Goal: Find specific page/section: Find specific page/section

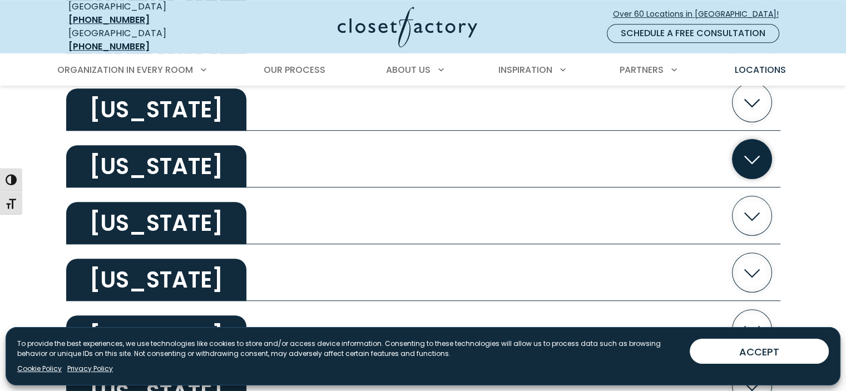
scroll to position [667, 0]
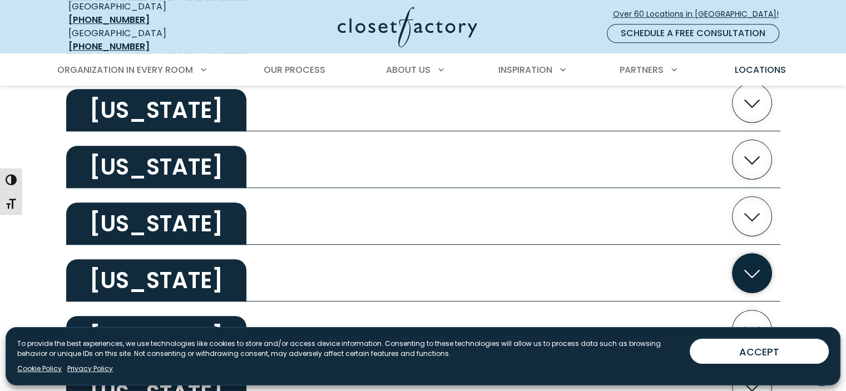
click at [109, 276] on h2 "[US_STATE]" at bounding box center [156, 280] width 180 height 42
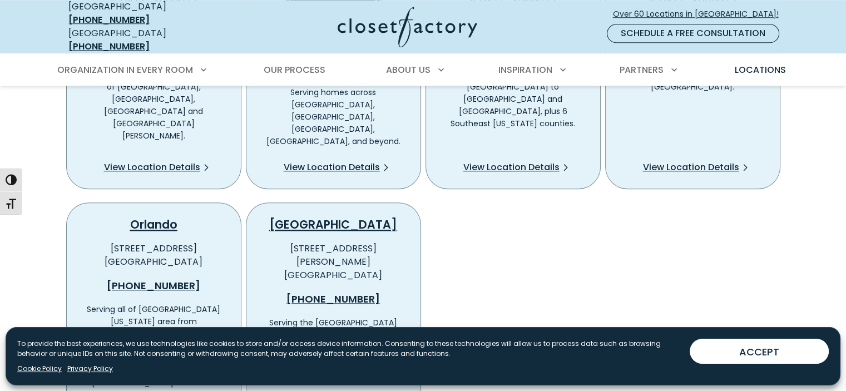
scroll to position [1057, 0]
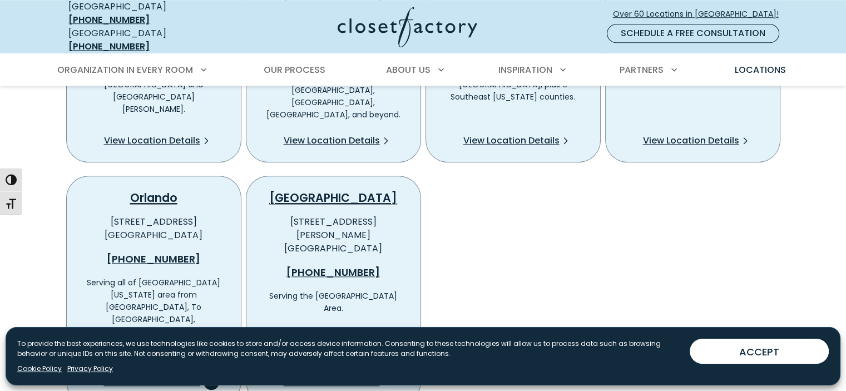
click at [167, 376] on span "View Location Details" at bounding box center [152, 382] width 96 height 13
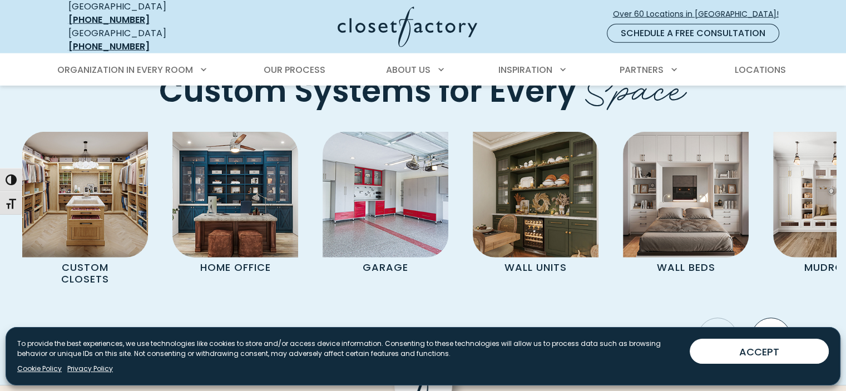
scroll to position [3116, 0]
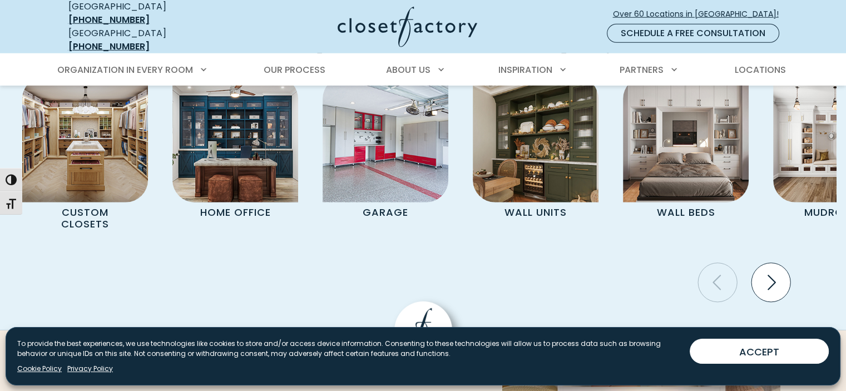
click at [773, 263] on icon "Next slide" at bounding box center [771, 282] width 39 height 39
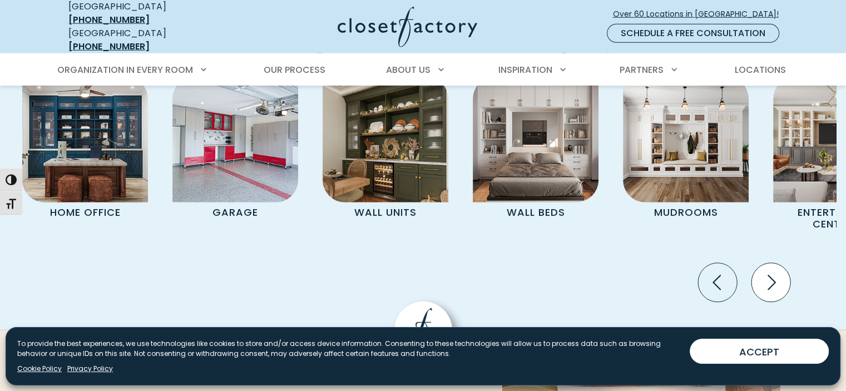
scroll to position [3060, 0]
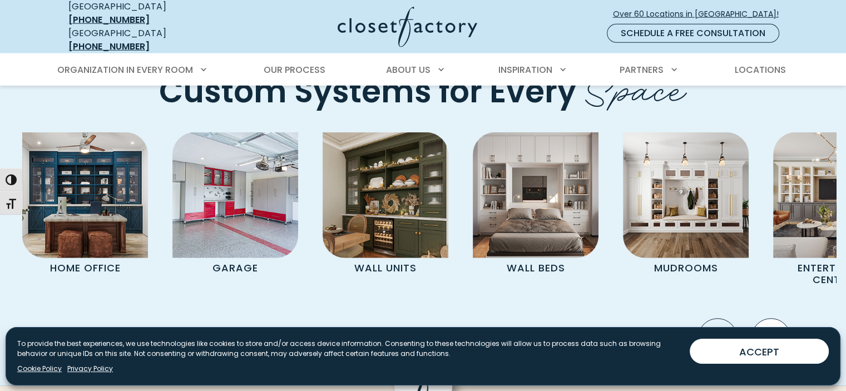
click at [777, 319] on icon "Next slide" at bounding box center [771, 338] width 39 height 39
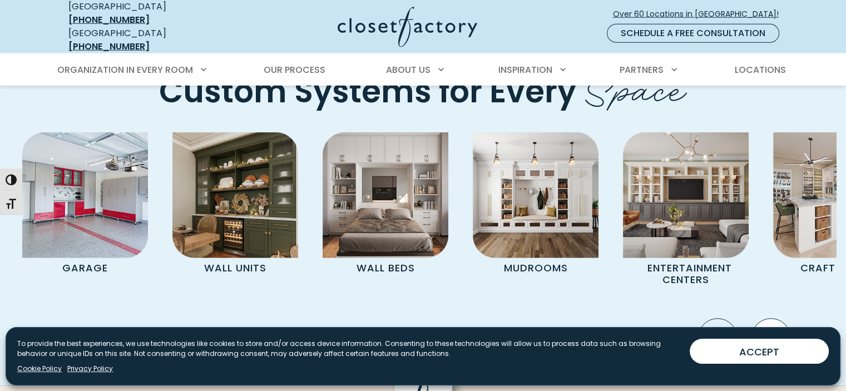
click at [777, 319] on icon "Next slide" at bounding box center [771, 338] width 39 height 39
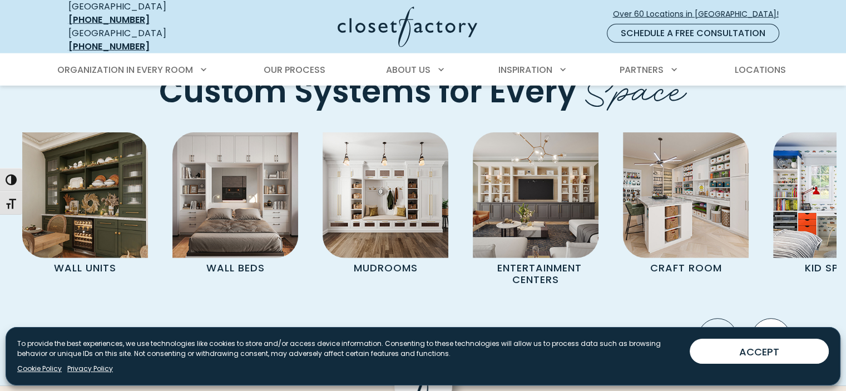
click at [777, 319] on icon "Next slide" at bounding box center [771, 338] width 39 height 39
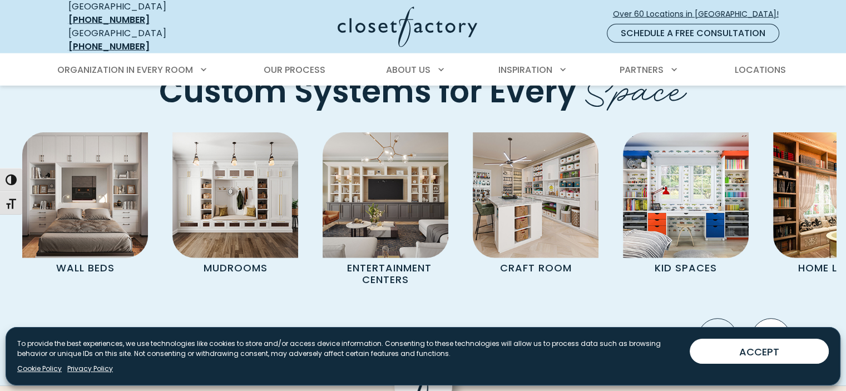
click at [775, 319] on icon "Next slide" at bounding box center [771, 338] width 39 height 39
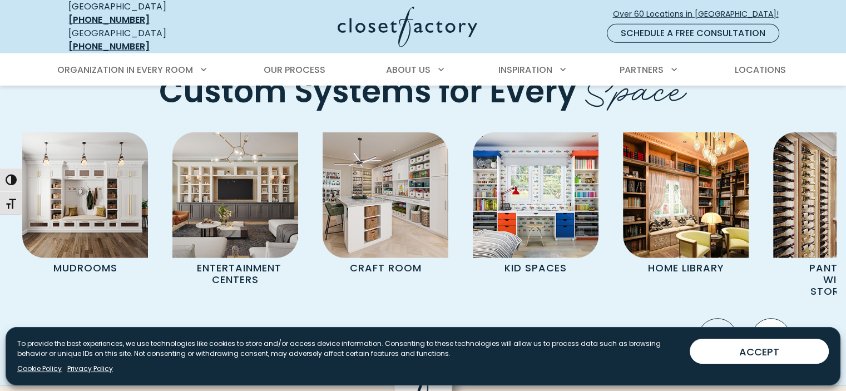
click at [775, 319] on icon "Next slide" at bounding box center [771, 338] width 39 height 39
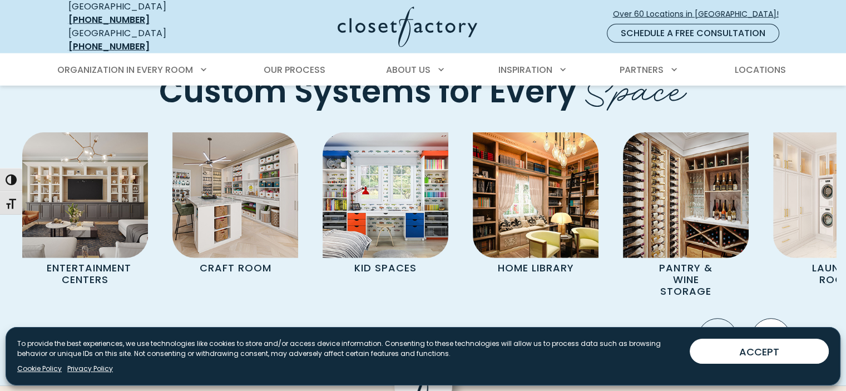
click at [775, 319] on icon "Next slide" at bounding box center [771, 338] width 39 height 39
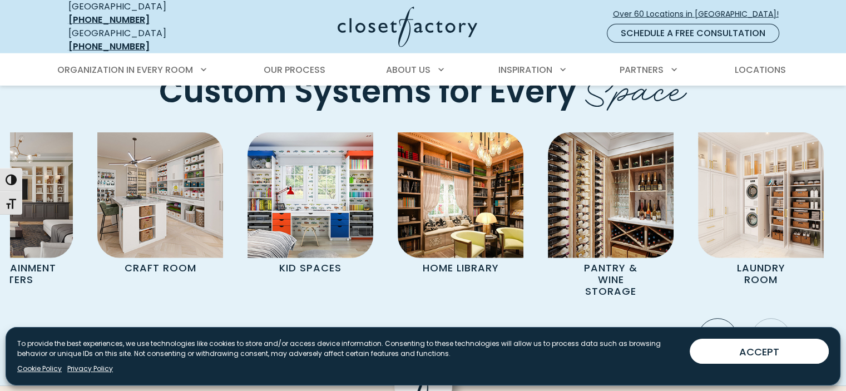
click at [775, 319] on icon "Next slide" at bounding box center [771, 338] width 39 height 39
click at [781, 319] on icon "Next slide" at bounding box center [771, 338] width 39 height 39
click at [716, 319] on icon "Previous slide" at bounding box center [717, 338] width 39 height 39
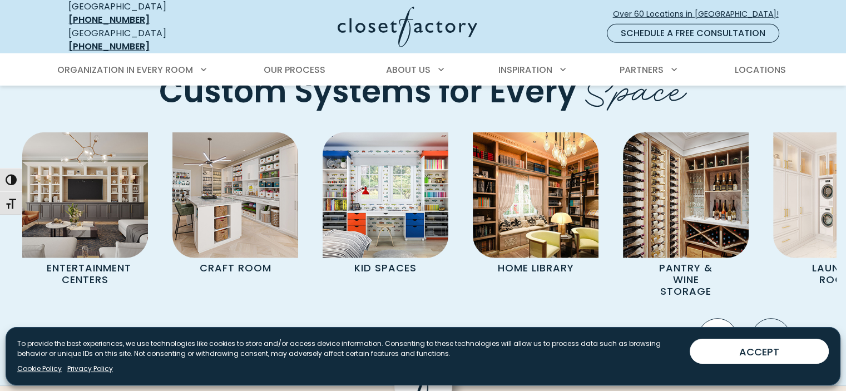
click at [716, 319] on icon "Previous slide" at bounding box center [717, 338] width 39 height 39
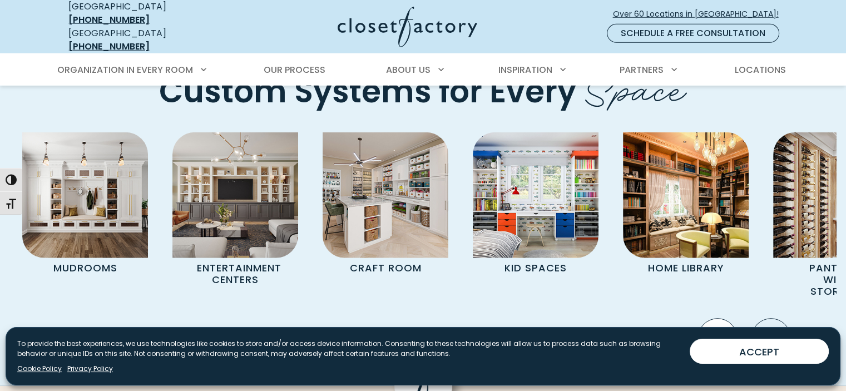
click at [716, 319] on icon "Previous slide" at bounding box center [717, 338] width 39 height 39
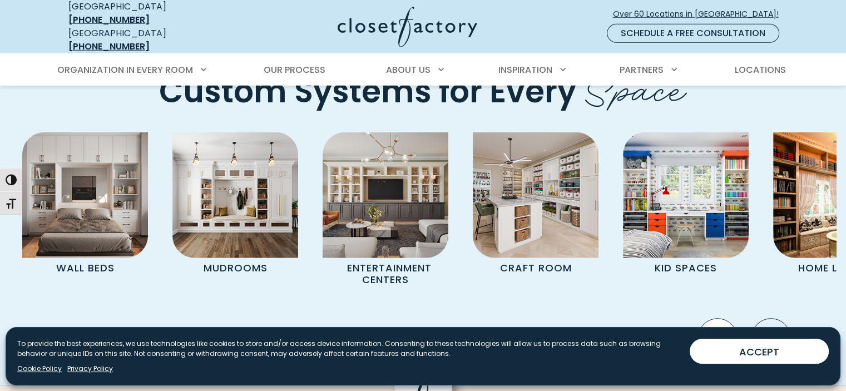
click at [716, 319] on icon "Previous slide" at bounding box center [717, 338] width 39 height 39
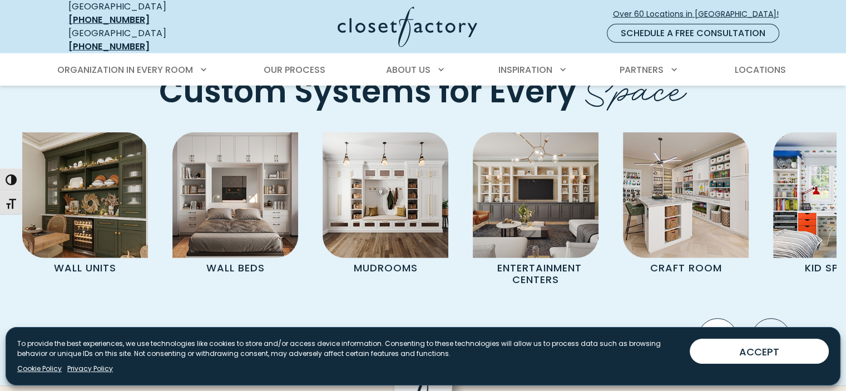
click at [716, 319] on icon "Previous slide" at bounding box center [717, 338] width 39 height 39
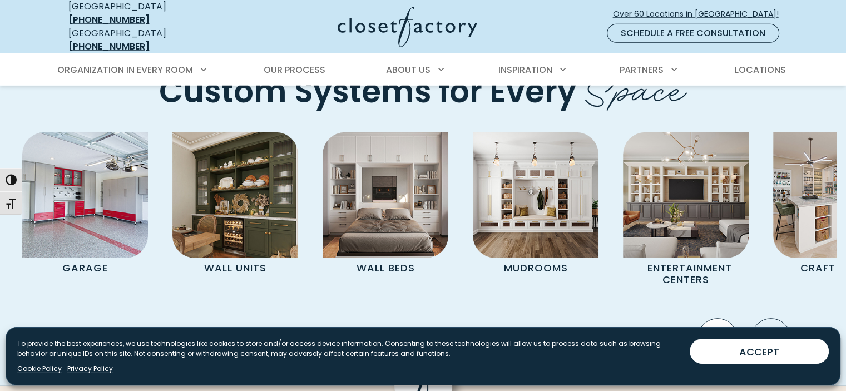
click at [716, 319] on icon "Previous slide" at bounding box center [717, 338] width 39 height 39
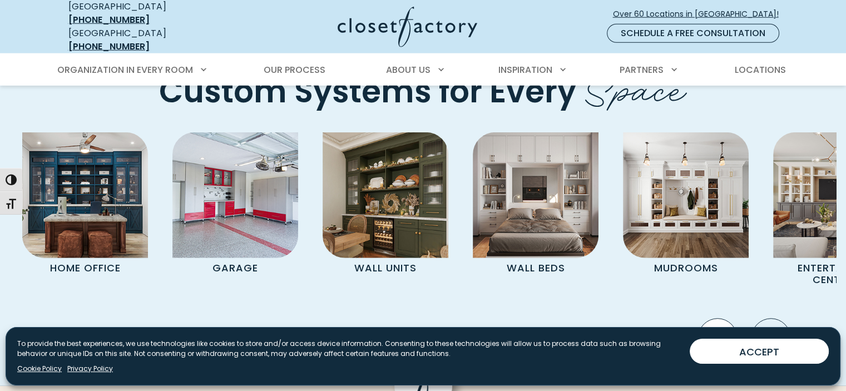
click at [716, 319] on icon "Previous slide" at bounding box center [717, 338] width 39 height 39
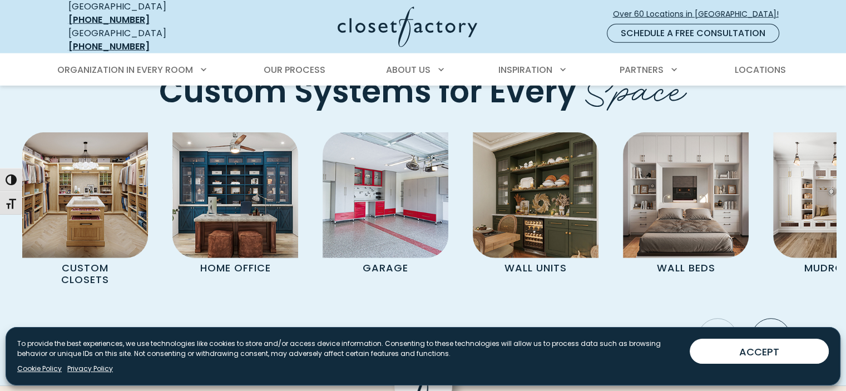
click at [716, 319] on icon "Previous slide" at bounding box center [717, 338] width 39 height 39
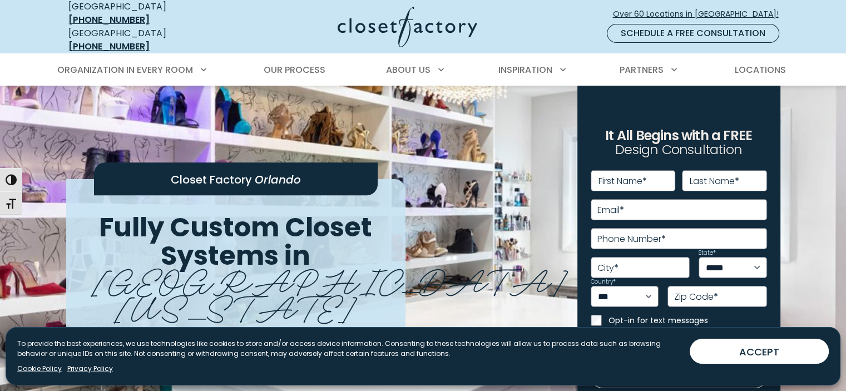
scroll to position [0, 0]
